Goal: Ask a question

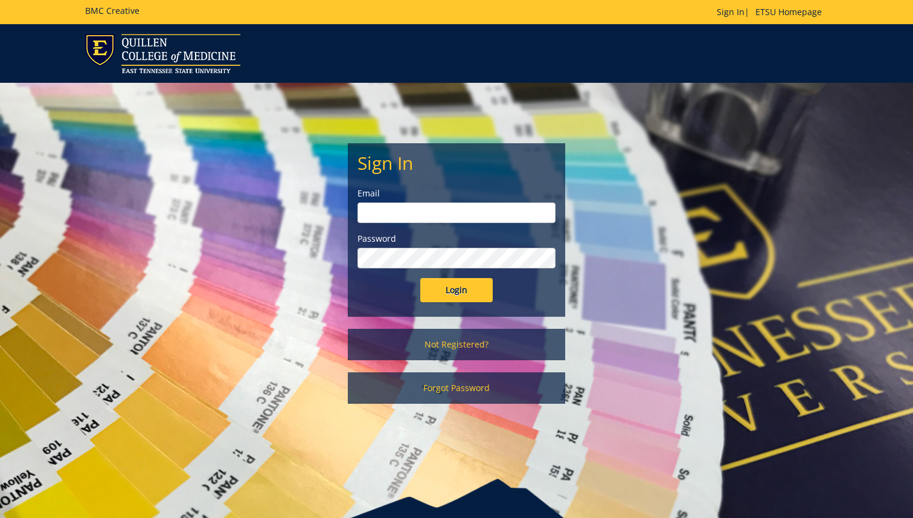
type input "[EMAIL_ADDRESS][DOMAIN_NAME]"
click at [472, 295] on input "Login" at bounding box center [456, 290] width 72 height 24
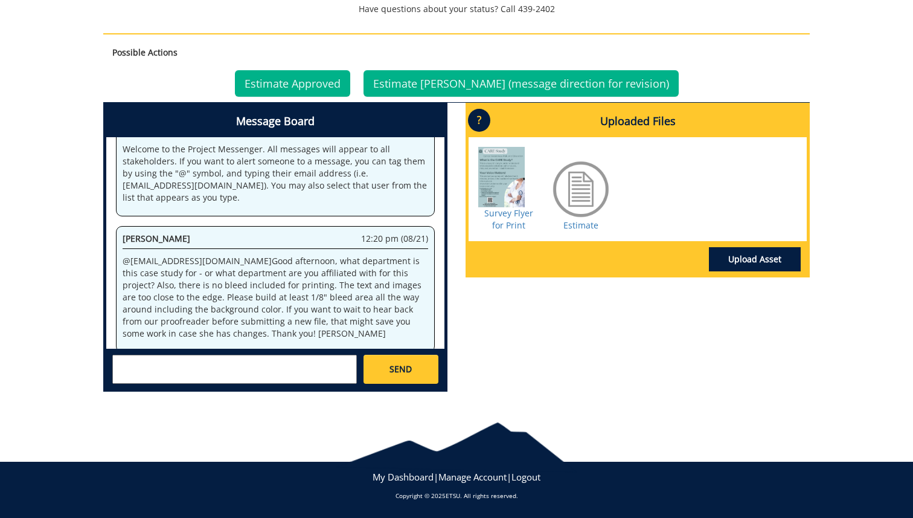
scroll to position [46, 0]
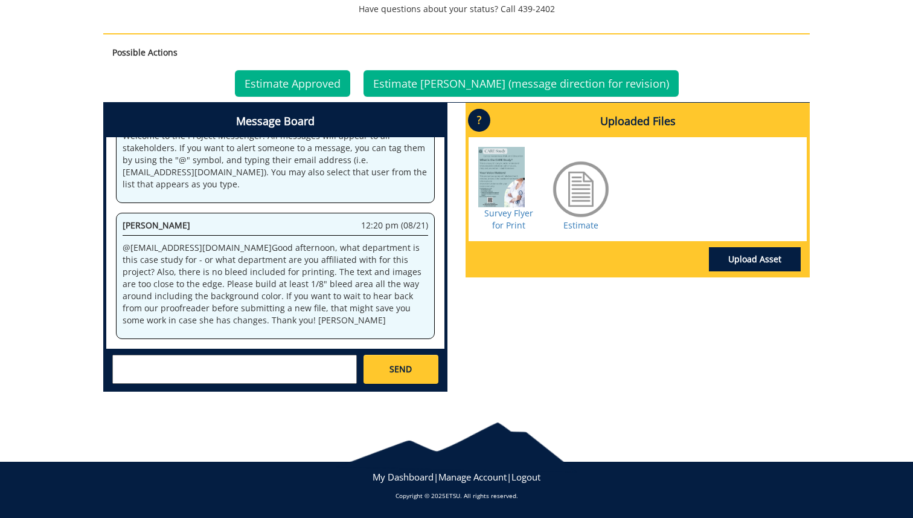
click at [280, 373] on textarea at bounding box center [234, 368] width 245 height 29
type textarea "Hi, I am no"
type textarea "Hi! I was receiving help from the ETSU family medicine clinic, but I do not bel…"
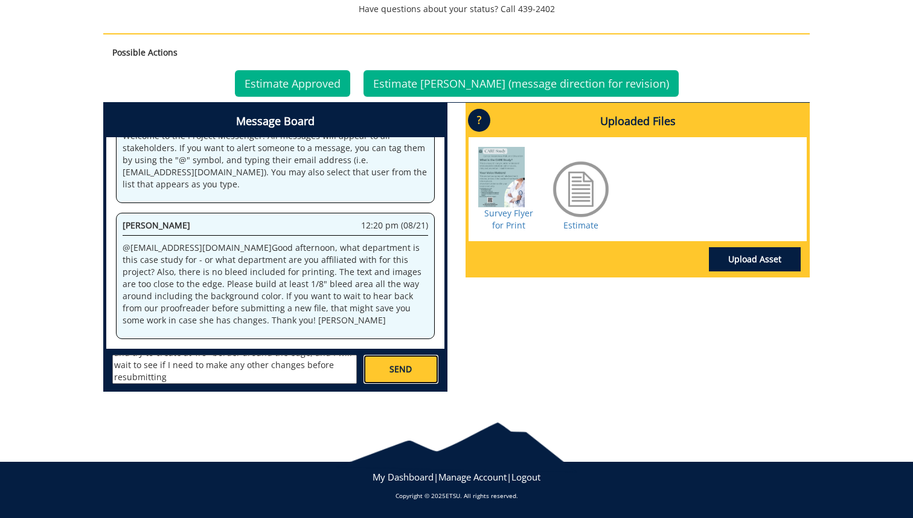
click at [408, 368] on span "SEND" at bounding box center [401, 369] width 22 height 12
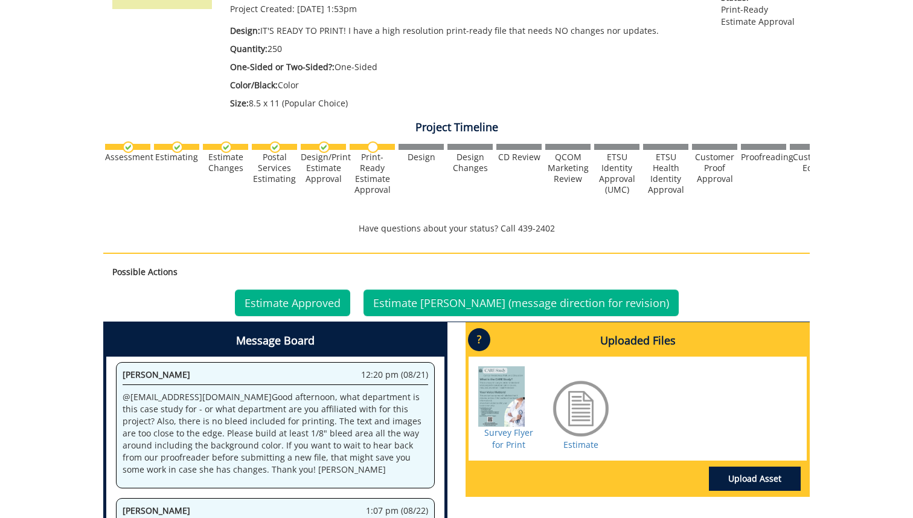
scroll to position [240, 0]
